Goal: Entertainment & Leisure: Consume media (video, audio)

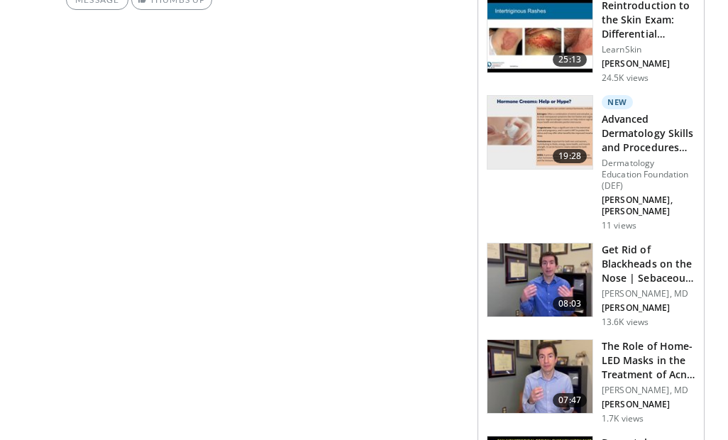
scroll to position [764, 0]
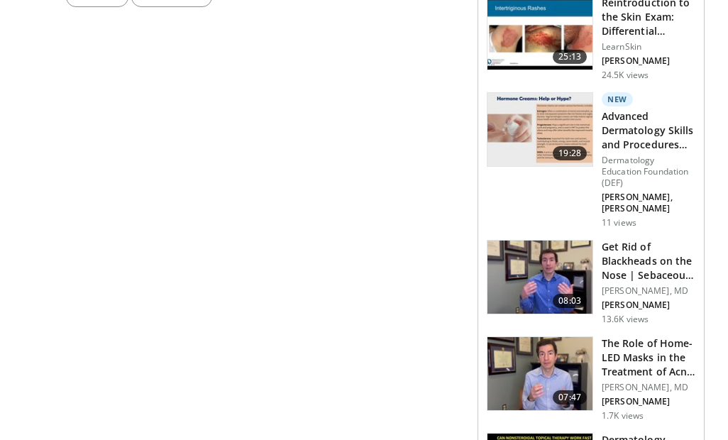
click at [569, 279] on img at bounding box center [539, 277] width 105 height 74
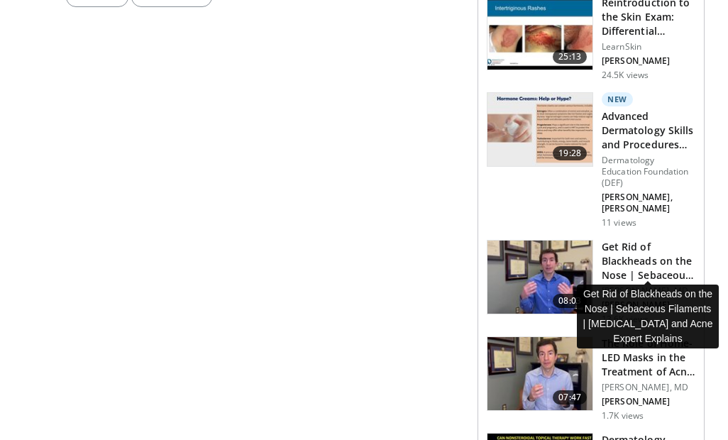
click at [626, 240] on h3 "Get Rid of Blackheads on the Nose | Sebaceous Filaments | Dermatolog…" at bounding box center [648, 261] width 94 height 43
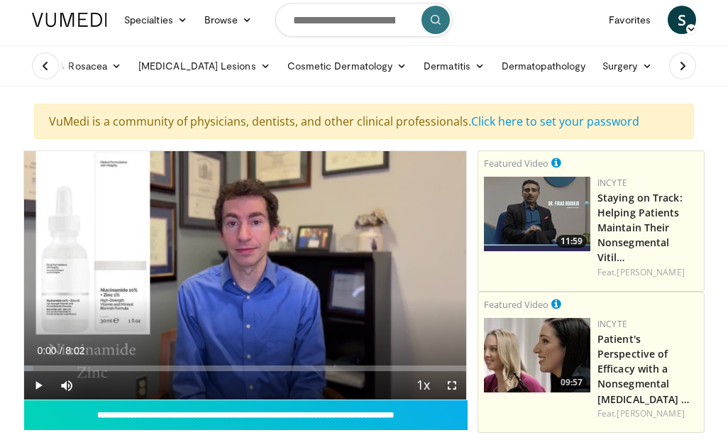
scroll to position [6, 0]
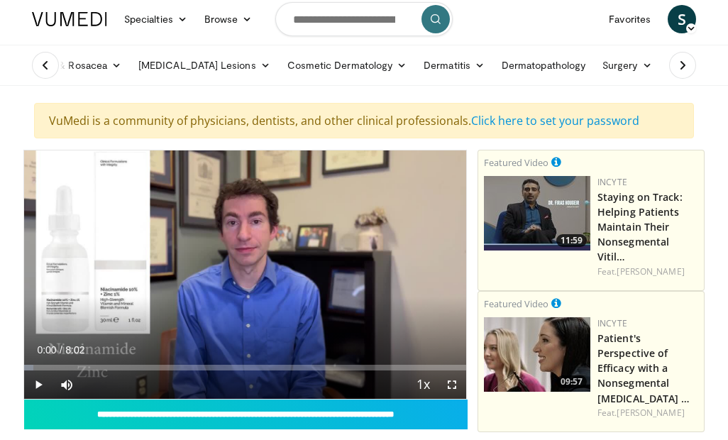
click at [111, 307] on div "10 seconds Tap to unmute" at bounding box center [245, 274] width 442 height 248
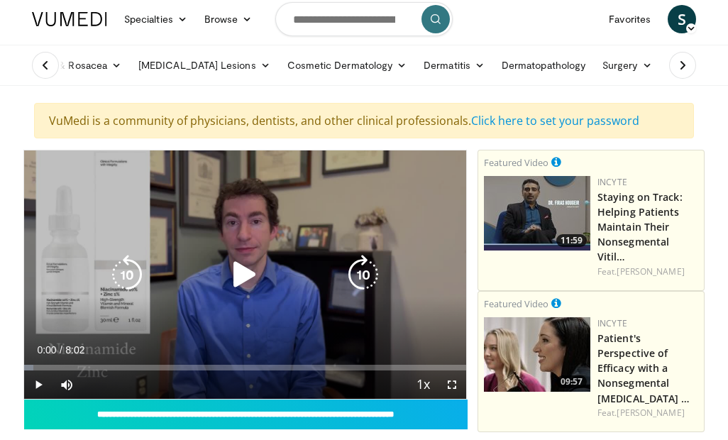
click at [248, 280] on icon "Video Player" at bounding box center [245, 275] width 40 height 40
